Goal: Navigation & Orientation: Go to known website

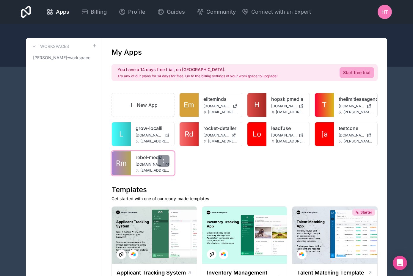
click at [143, 157] on link "rebel-media" at bounding box center [153, 157] width 34 height 7
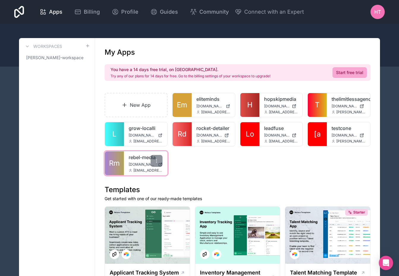
click at [142, 158] on link "rebel-media" at bounding box center [146, 157] width 34 height 7
